Goal: Task Accomplishment & Management: Complete application form

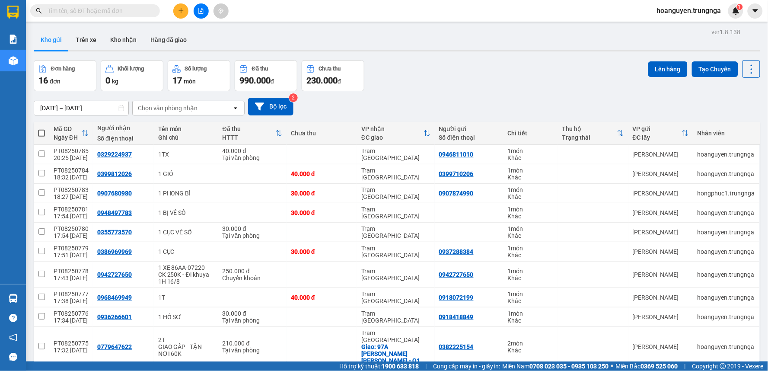
click at [198, 9] on icon "file-add" at bounding box center [201, 11] width 6 height 6
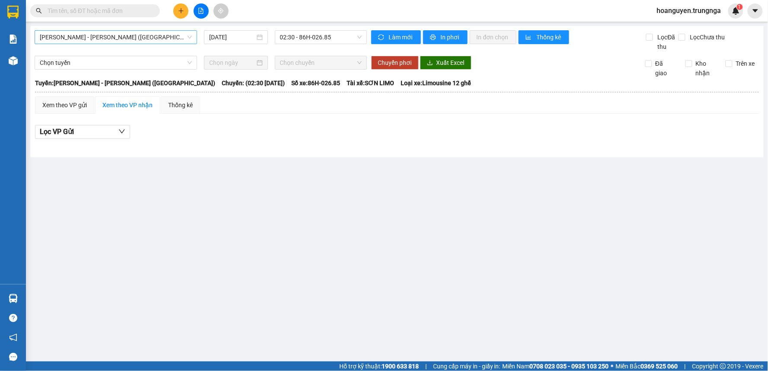
click at [150, 39] on span "[PERSON_NAME] - [PERSON_NAME] ([GEOGRAPHIC_DATA])" at bounding box center [116, 37] width 152 height 13
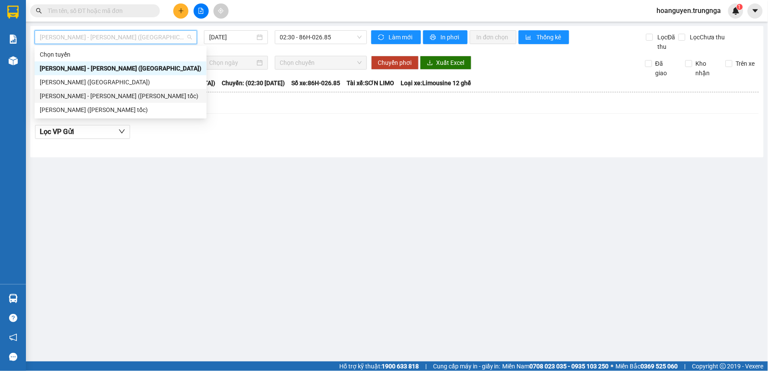
click at [131, 92] on div "[PERSON_NAME] - [PERSON_NAME] ([PERSON_NAME] tốc)" at bounding box center [121, 96] width 162 height 10
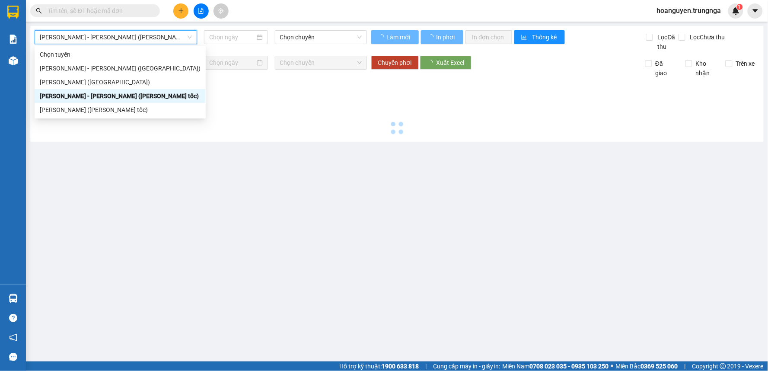
type input "[DATE]"
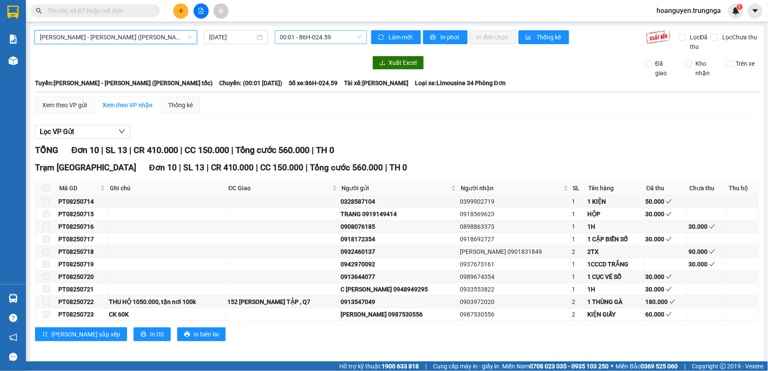
click at [297, 36] on span "00:01 - 86H-024.59" at bounding box center [321, 37] width 82 height 13
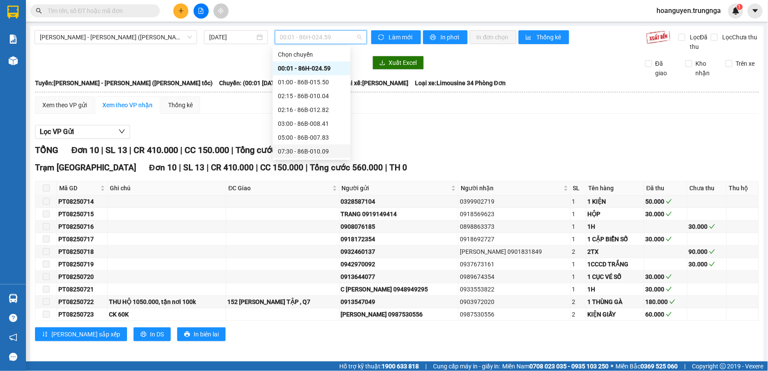
click at [292, 149] on div "07:30 - 86B-010.09" at bounding box center [311, 151] width 67 height 10
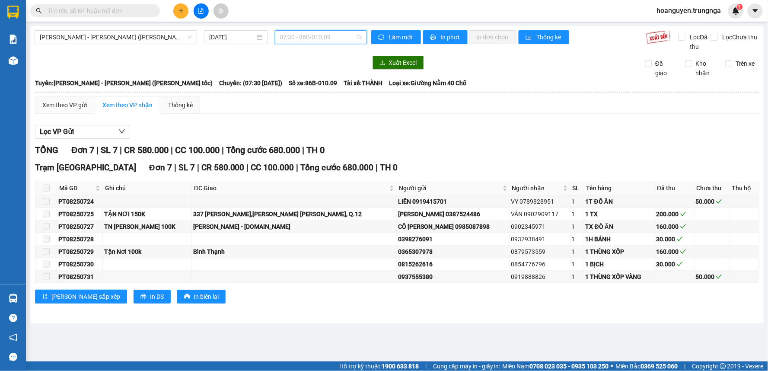
click at [360, 36] on span "07:30 - 86B-010.09" at bounding box center [321, 37] width 82 height 13
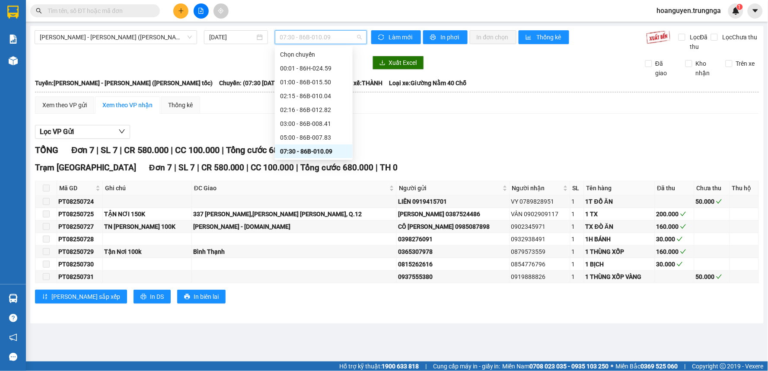
scroll to position [48, 0]
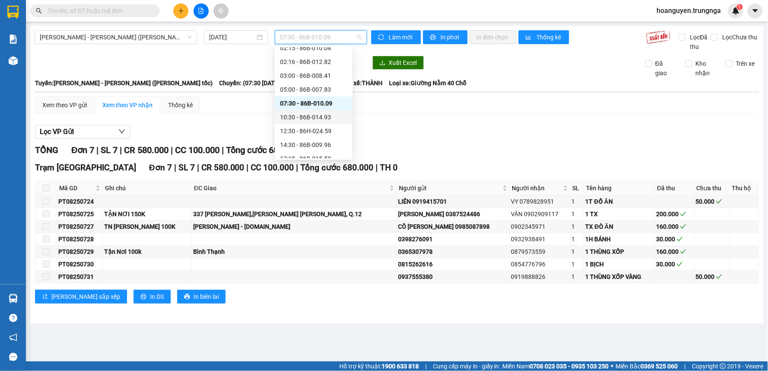
click at [314, 116] on div "10:30 - 86B-014.93" at bounding box center [313, 117] width 67 height 10
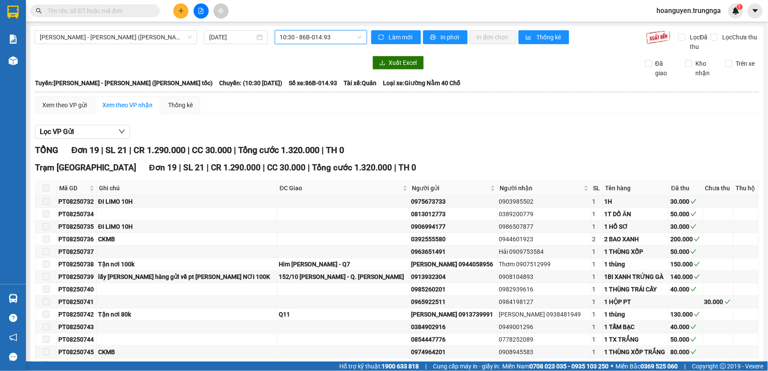
click at [357, 37] on span "10:30 - 86B-014.93" at bounding box center [321, 37] width 82 height 13
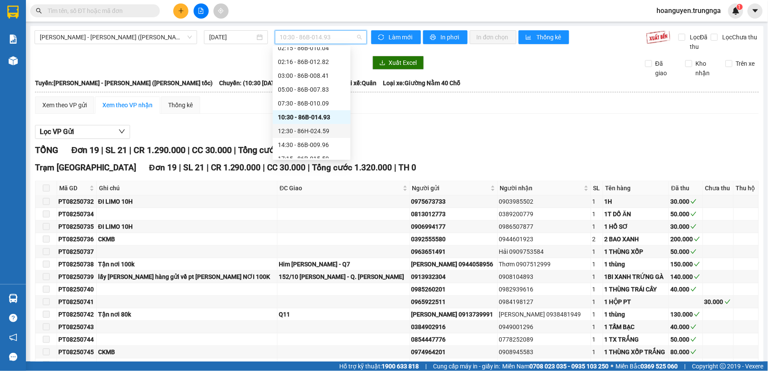
click at [310, 132] on div "12:30 - 86H-024.59" at bounding box center [311, 131] width 67 height 10
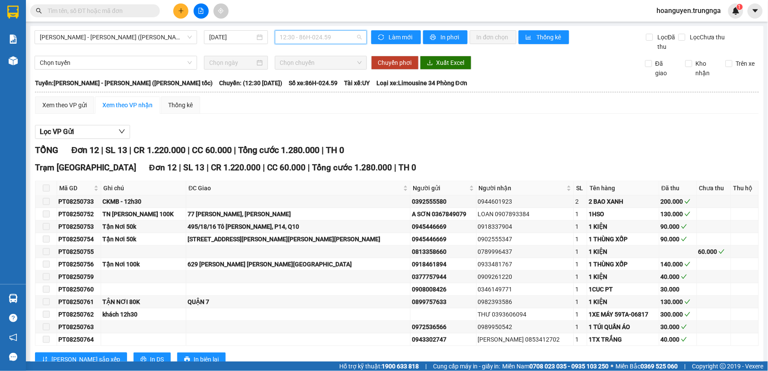
click at [355, 37] on span "12:30 - 86H-024.59" at bounding box center [321, 37] width 82 height 13
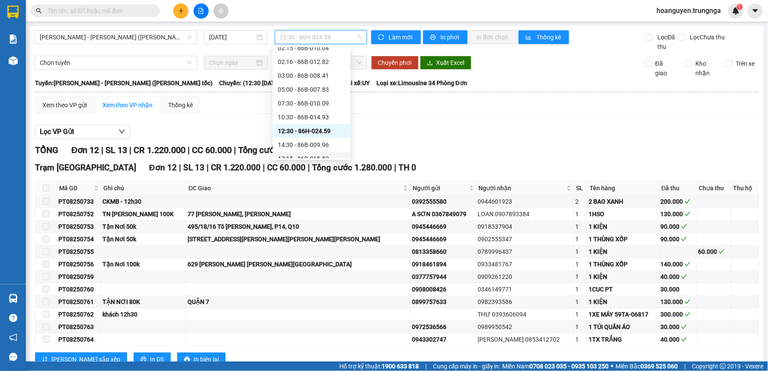
click at [299, 146] on div "14:30 - 86B-009.96" at bounding box center [311, 145] width 67 height 10
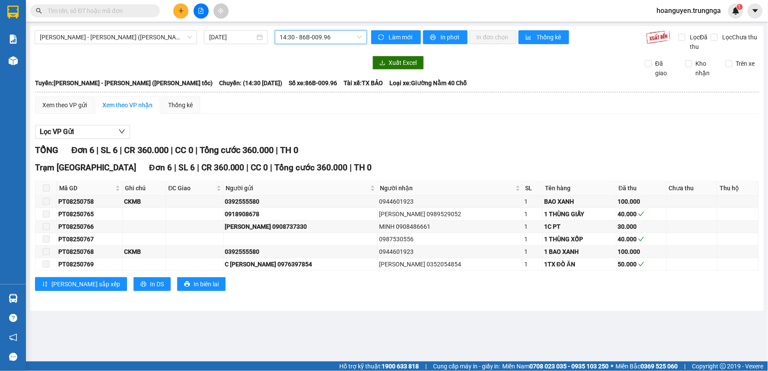
click at [361, 36] on span "14:30 - 86B-009.96" at bounding box center [321, 37] width 82 height 13
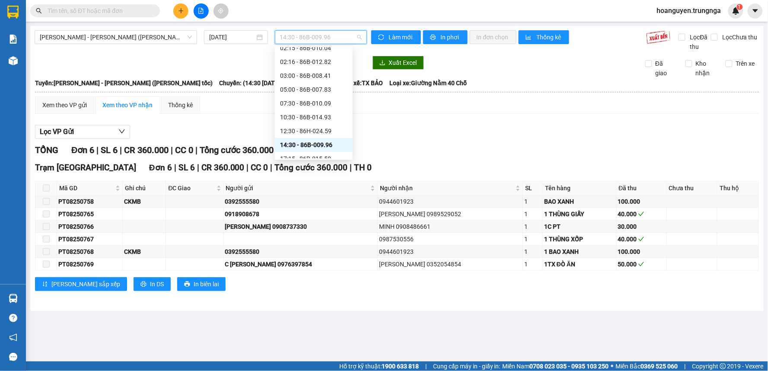
scroll to position [55, 0]
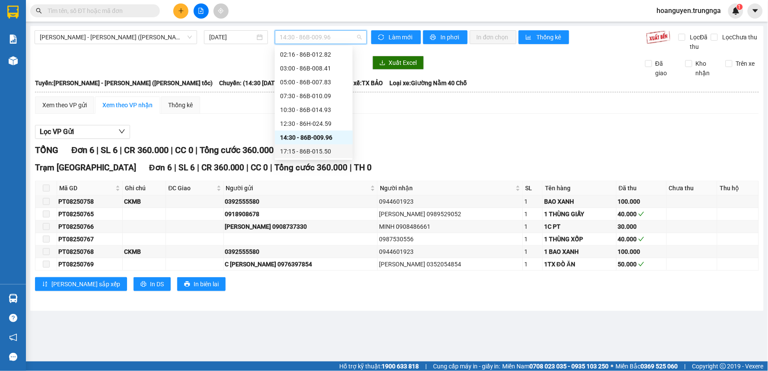
click at [310, 148] on div "17:15 - 86B-015.50" at bounding box center [313, 151] width 67 height 10
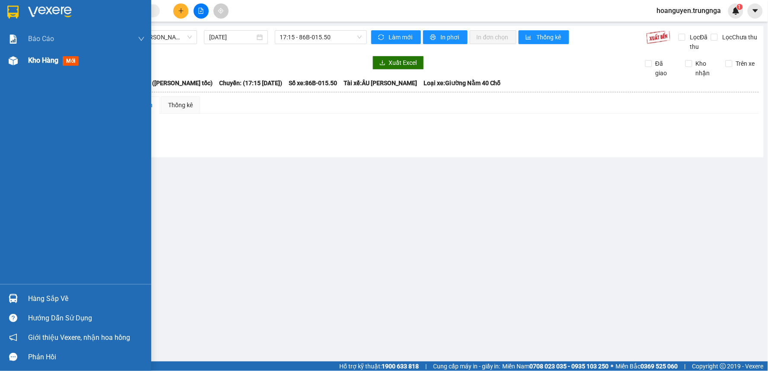
click at [10, 63] on img at bounding box center [13, 60] width 9 height 9
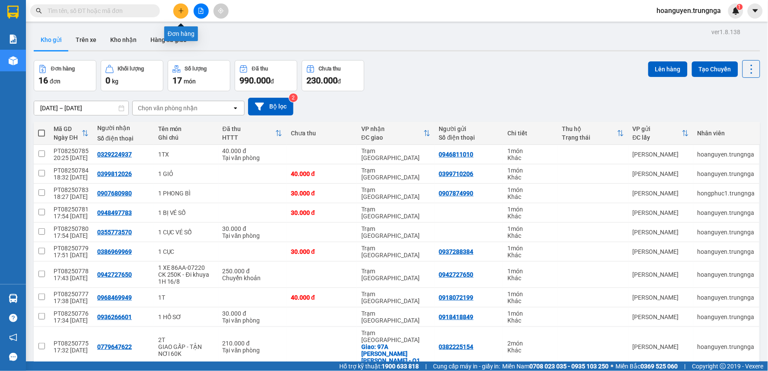
click at [180, 11] on icon "plus" at bounding box center [181, 11] width 6 height 6
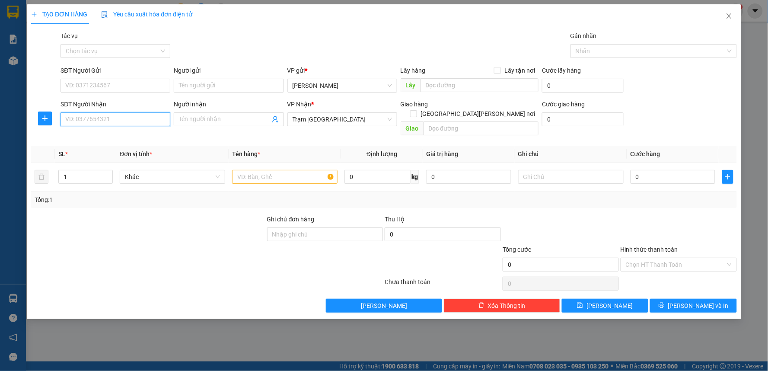
click at [86, 119] on input "SĐT Người Nhận" at bounding box center [115, 119] width 110 height 14
click at [252, 170] on input "text" at bounding box center [284, 177] width 105 height 14
type input "1T GÀ"
click at [156, 117] on input "SĐT Người Nhận" at bounding box center [115, 119] width 110 height 14
type input "0334345608"
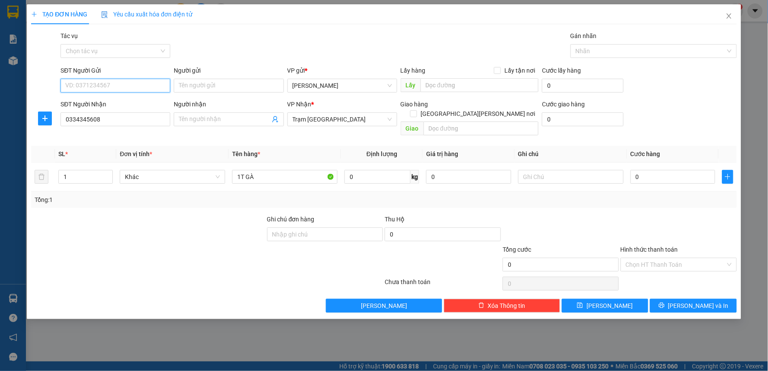
click at [146, 85] on input "SĐT Người Gửi" at bounding box center [115, 86] width 110 height 14
type input "0913547049"
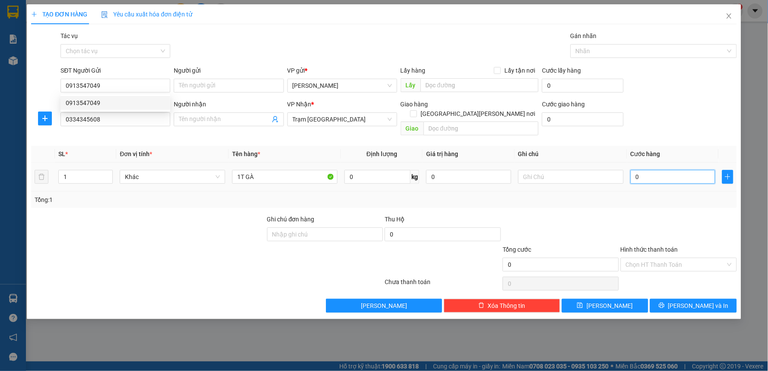
click at [660, 170] on input "0" at bounding box center [672, 177] width 85 height 14
type input "4"
type input "40"
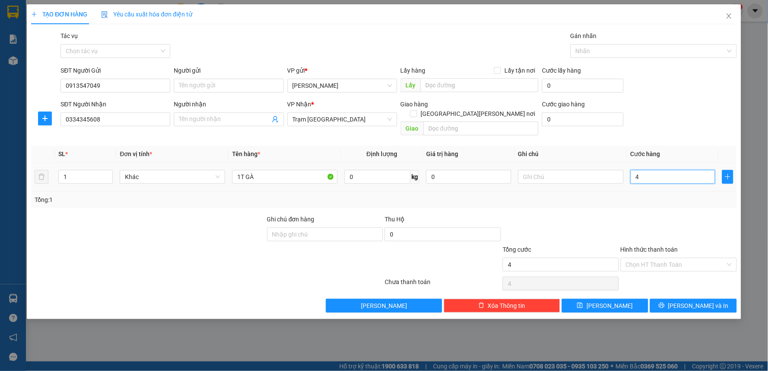
type input "40"
type input "400"
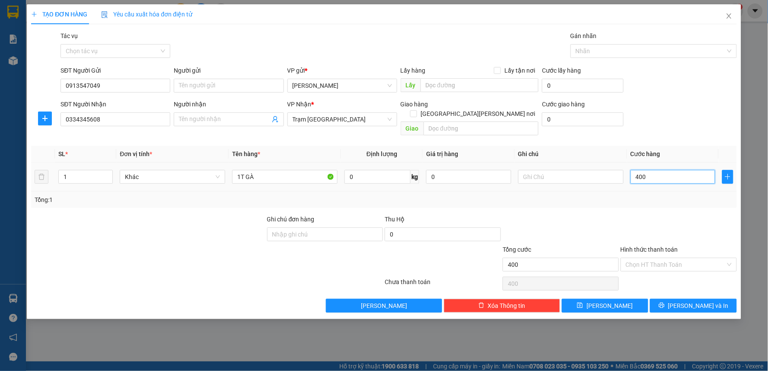
type input "4.000"
type input "40.000"
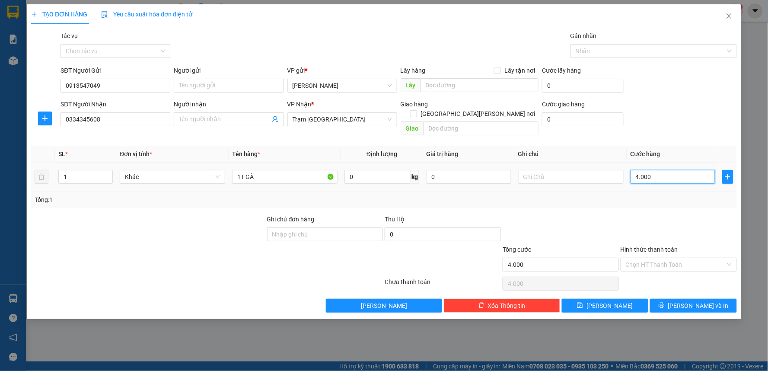
type input "40.000"
click at [458, 227] on input "0" at bounding box center [443, 234] width 116 height 14
type input "500.000"
click at [633, 258] on input "Hình thức thanh toán" at bounding box center [676, 264] width 100 height 13
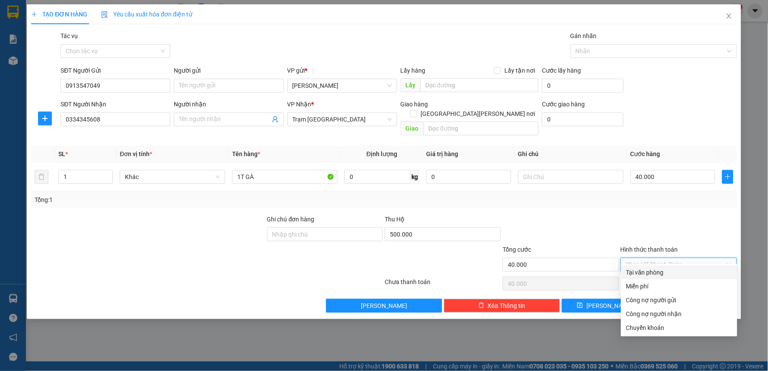
click at [640, 274] on div "Tại văn phòng" at bounding box center [679, 272] width 106 height 10
type input "0"
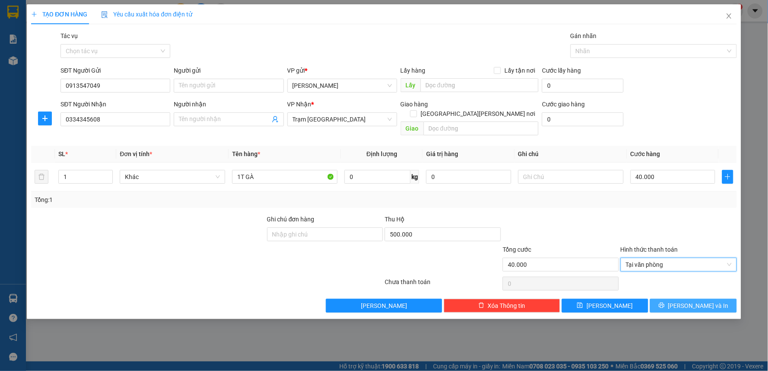
click at [690, 301] on span "[PERSON_NAME] và In" at bounding box center [698, 306] width 60 height 10
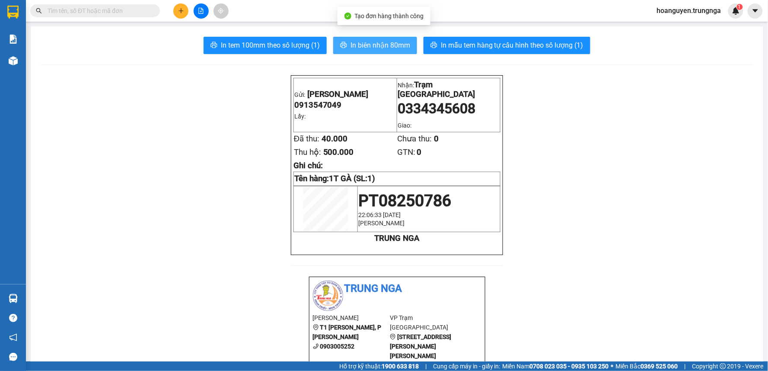
click at [365, 50] on span "In biên nhận 80mm" at bounding box center [380, 45] width 60 height 11
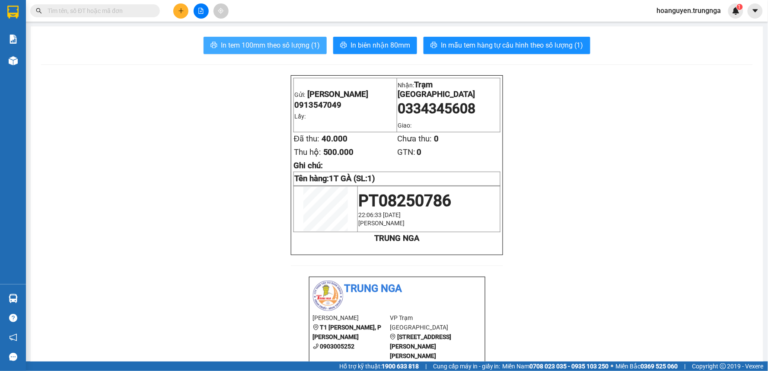
click at [264, 48] on span "In tem 100mm theo số lượng (1)" at bounding box center [270, 45] width 99 height 11
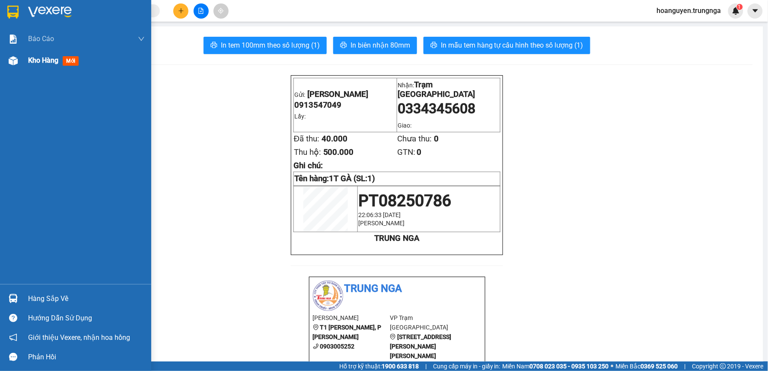
click at [10, 61] on img at bounding box center [13, 60] width 9 height 9
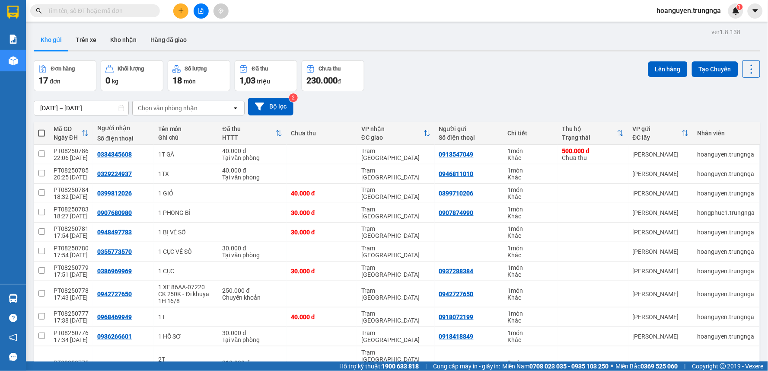
click at [406, 76] on div "Đơn hàng 17 đơn [PERSON_NAME] 0 kg Số [PERSON_NAME] 18 món Đã thu 1,03 [PERSON_…" at bounding box center [397, 75] width 726 height 31
click at [404, 84] on div "Đơn hàng 17 đơn [PERSON_NAME] 0 kg Số [PERSON_NAME] 18 món Đã thu 1,03 [PERSON_…" at bounding box center [397, 75] width 726 height 31
